Goal: Information Seeking & Learning: Learn about a topic

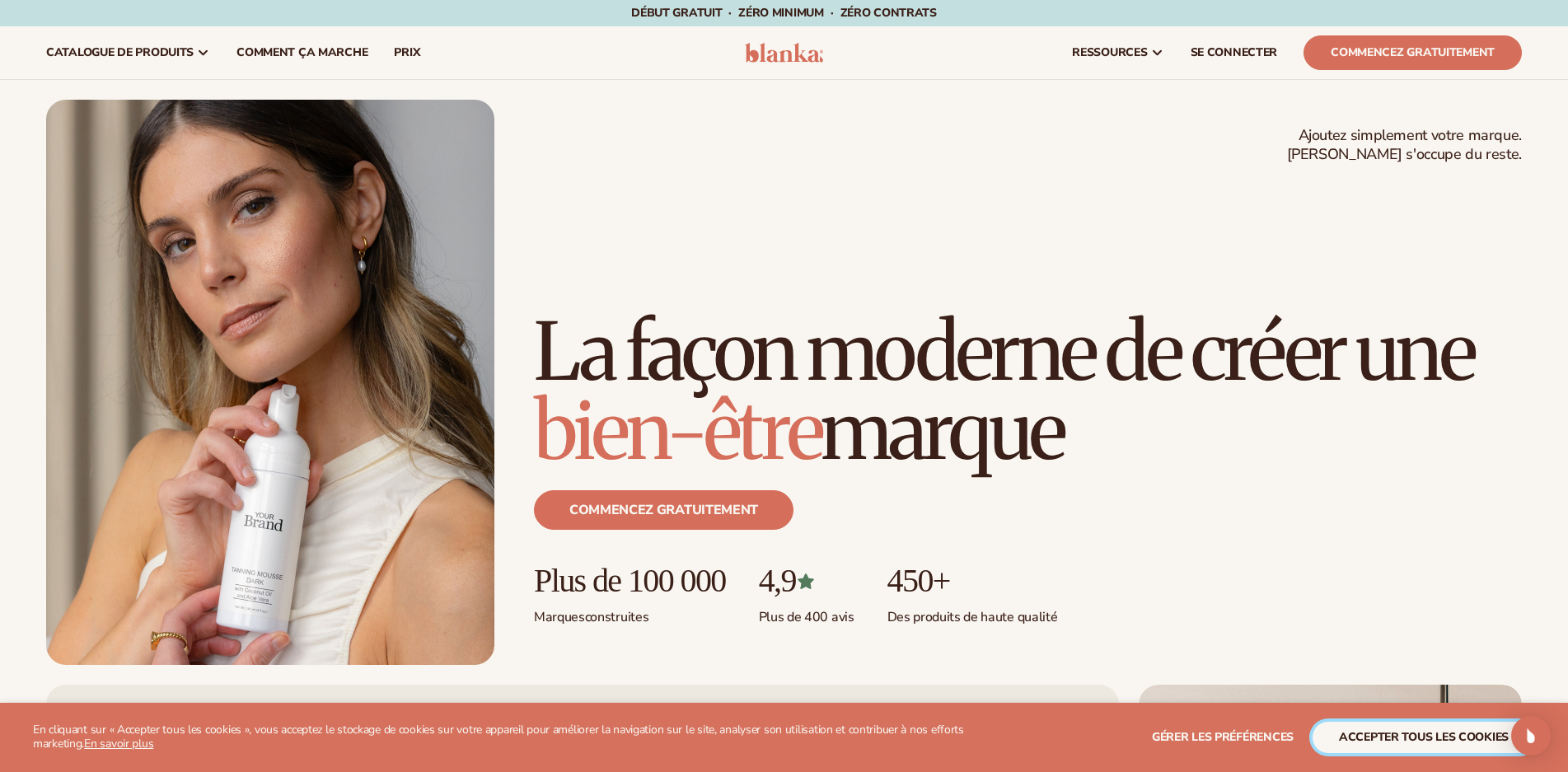
click at [1384, 735] on font "accepter tous les cookies" at bounding box center [1424, 737] width 170 height 16
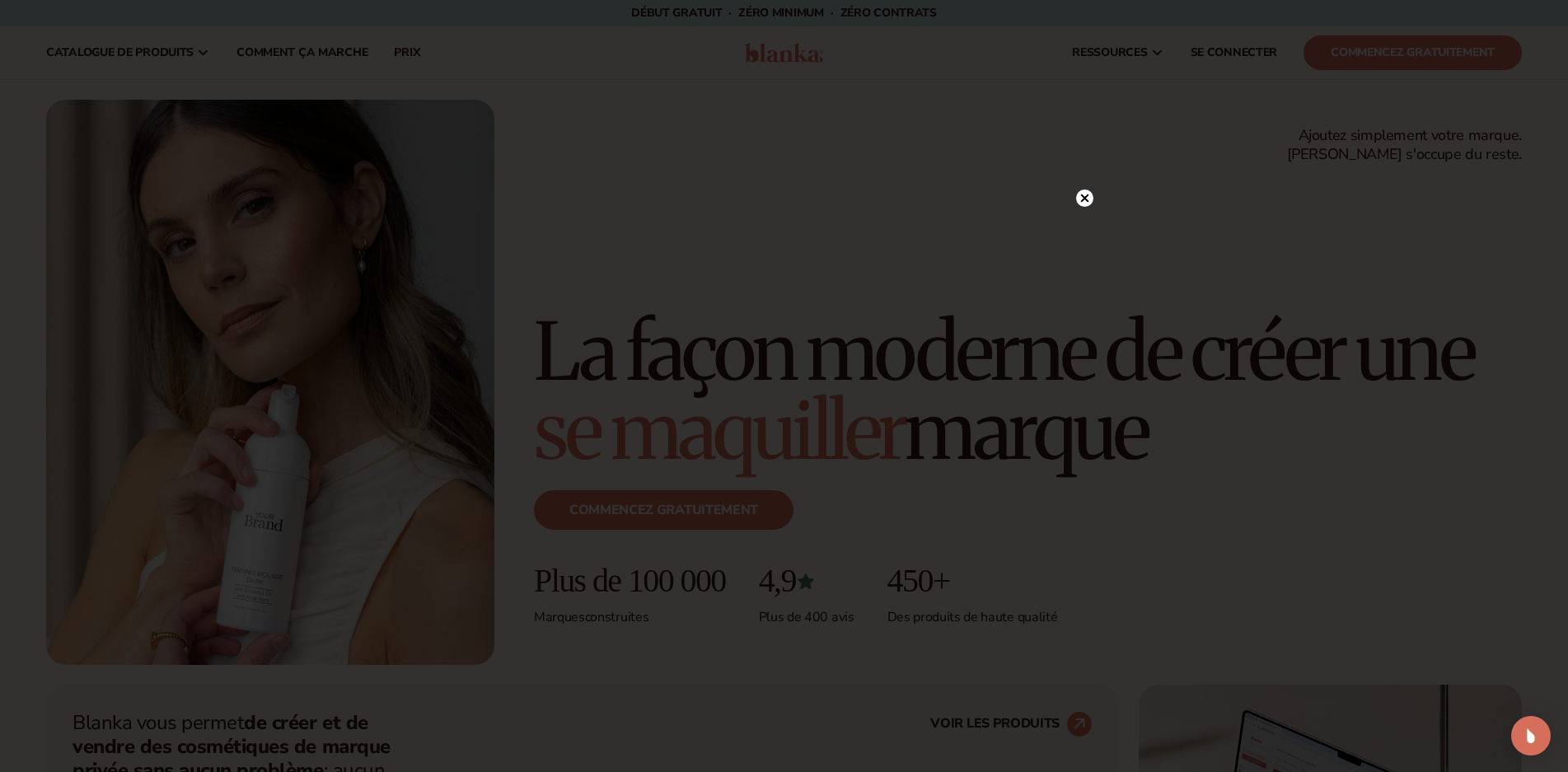
click at [1082, 199] on circle at bounding box center [1084, 198] width 17 height 17
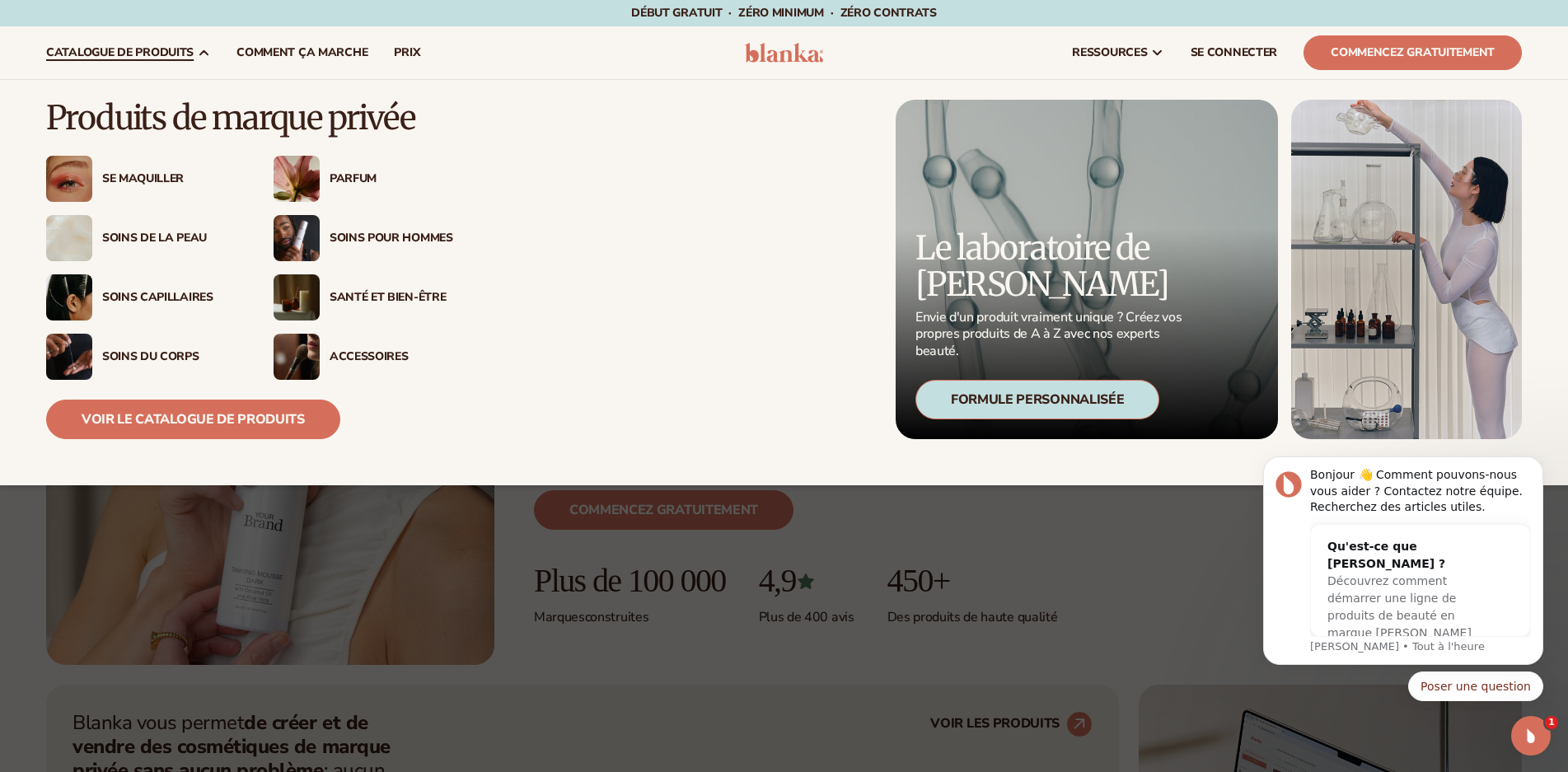
click at [150, 240] on font "Soins de la peau" at bounding box center [155, 237] width 105 height 16
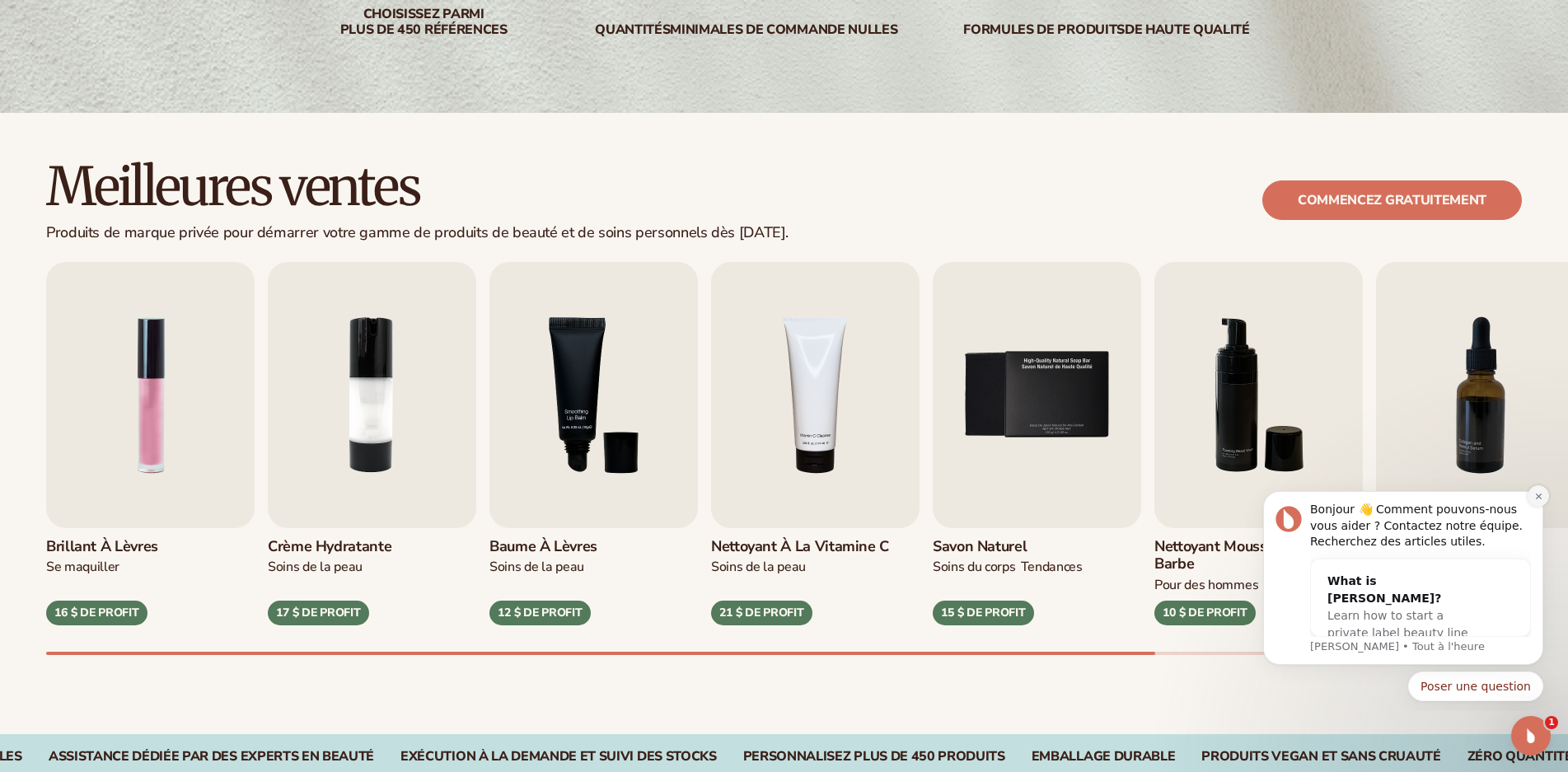
click at [1538, 492] on icon "Notification de rejet" at bounding box center [1539, 496] width 9 height 9
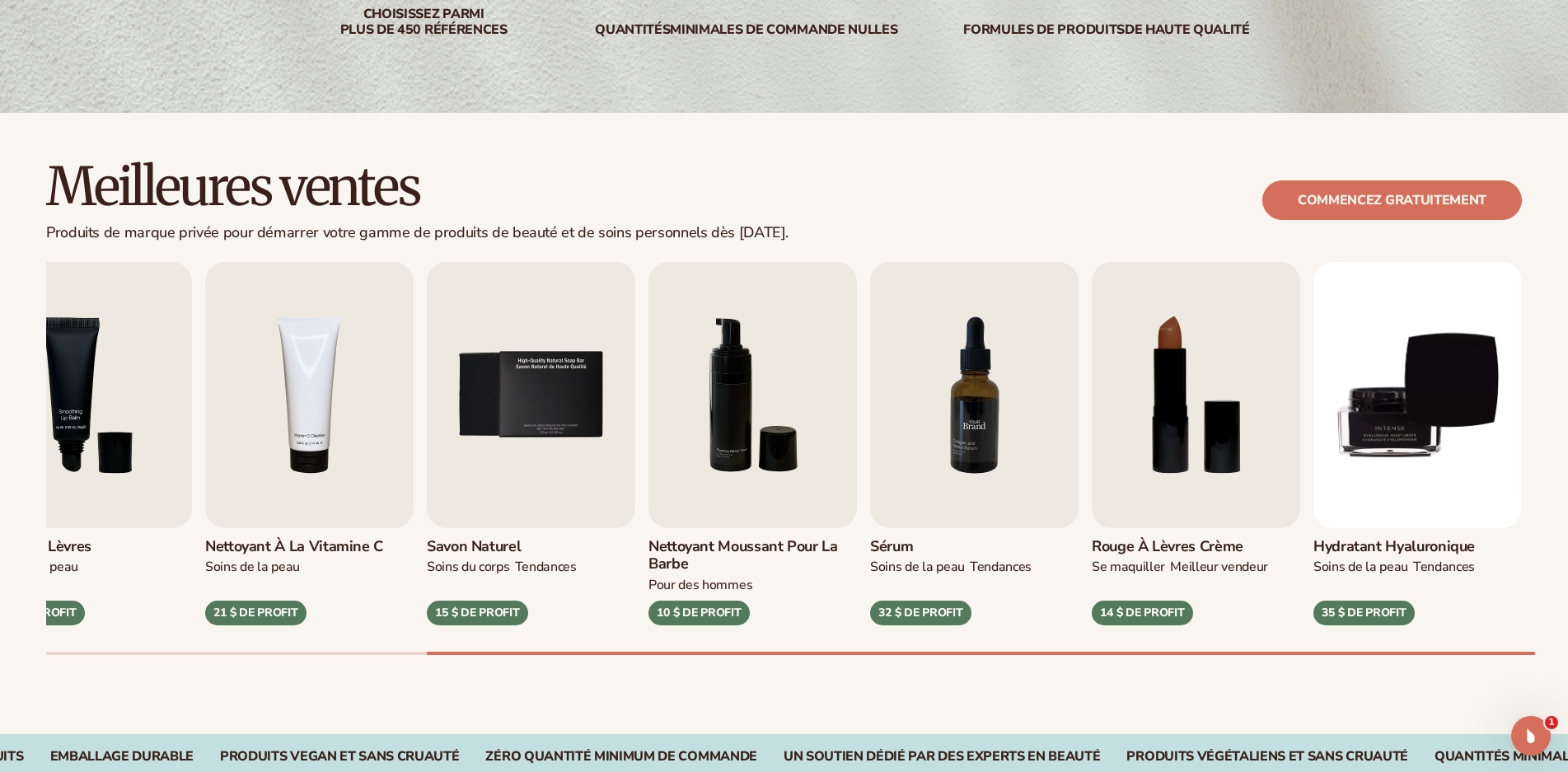
click at [973, 424] on img "7 / 9" at bounding box center [974, 395] width 208 height 266
click at [945, 484] on img "7 / 9" at bounding box center [974, 395] width 208 height 266
click at [968, 442] on img "7 / 9" at bounding box center [974, 395] width 208 height 266
click at [928, 612] on font "32 $ DE PROFIT" at bounding box center [921, 613] width 84 height 16
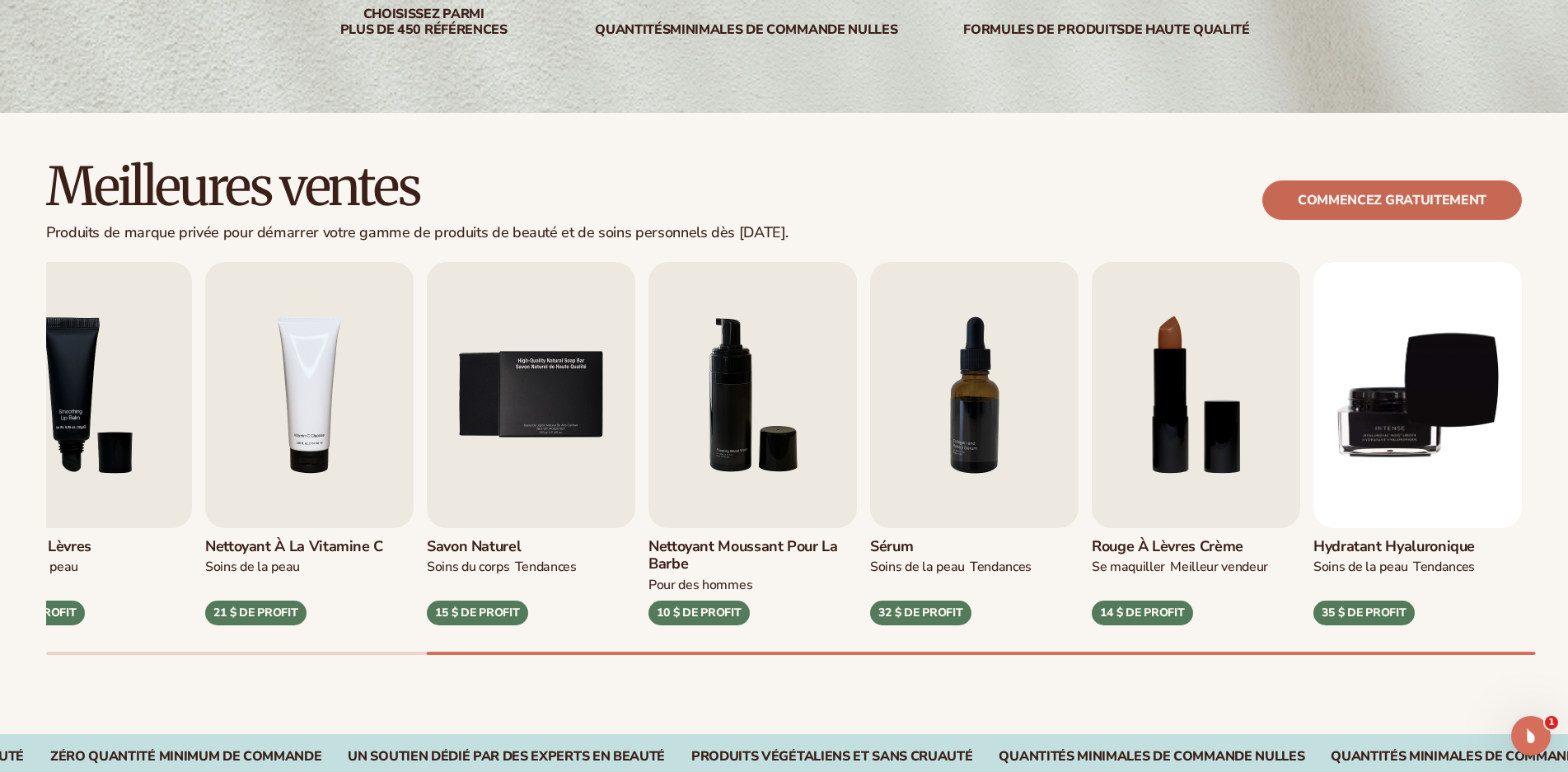
click at [1393, 195] on font "Commencez gratuitement" at bounding box center [1392, 200] width 188 height 18
